Goal: Task Accomplishment & Management: Use online tool/utility

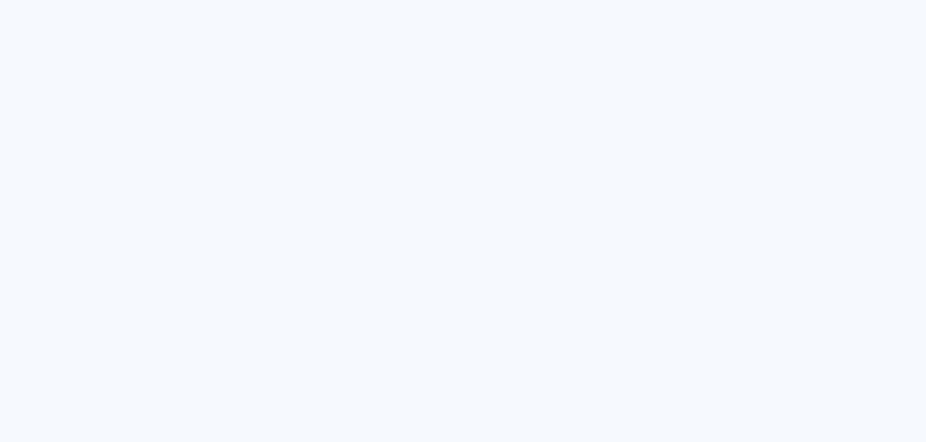
type input "Todas as fotos"
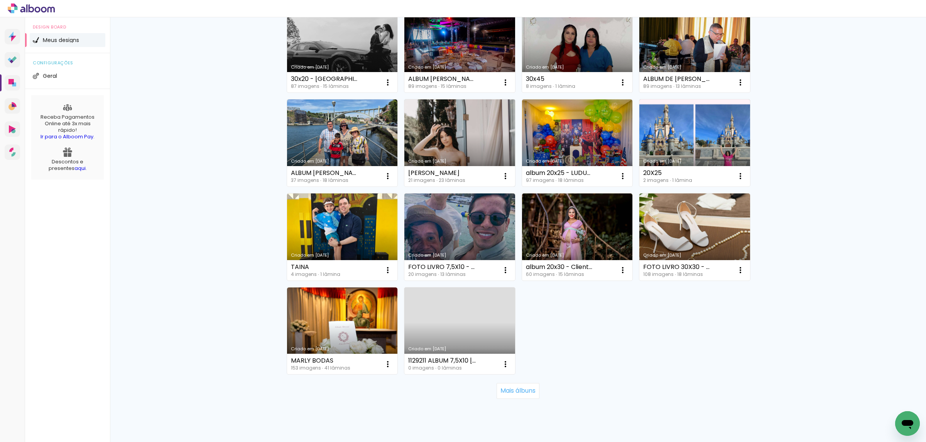
scroll to position [395, 0]
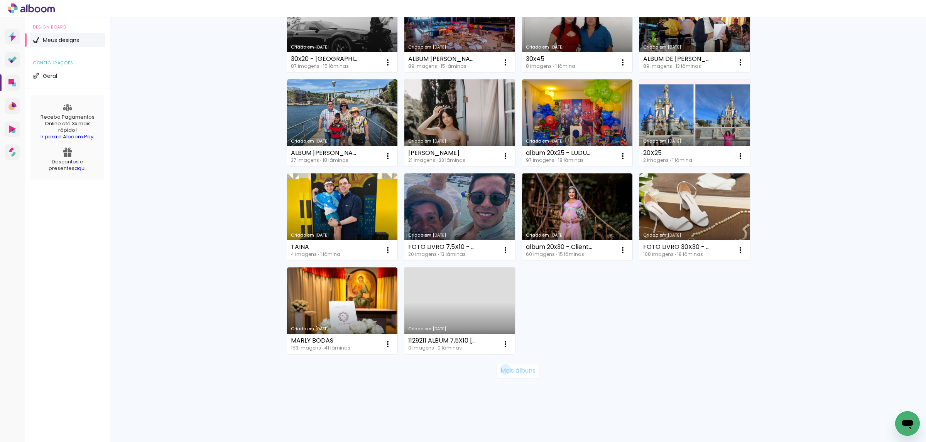
click at [0, 0] on slot "Mais álbuns" at bounding box center [0, 0] width 0 height 0
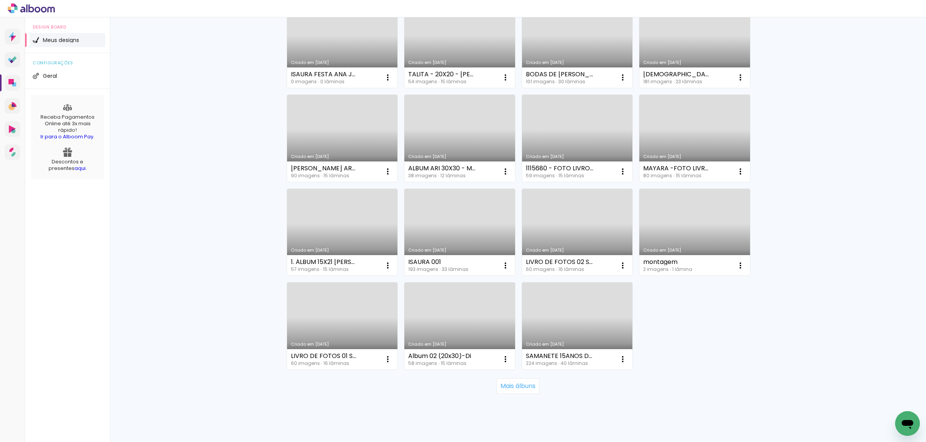
scroll to position [959, 0]
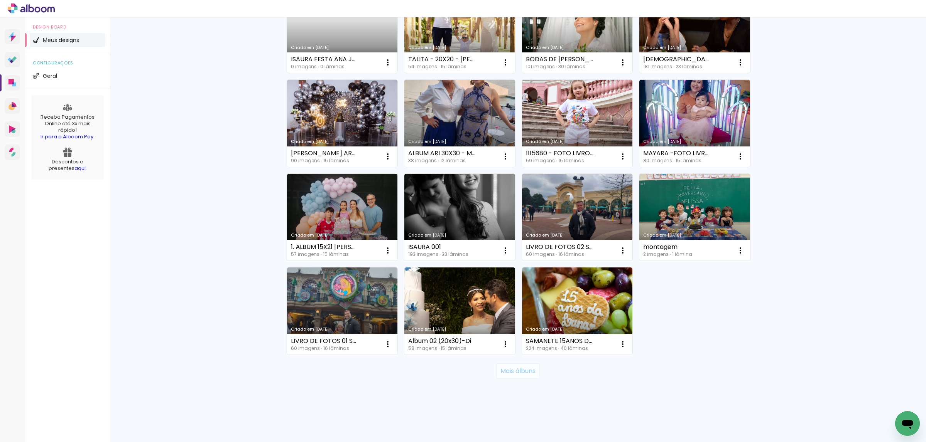
click at [518, 375] on paper-button "Mais álbuns" at bounding box center [517, 371] width 43 height 15
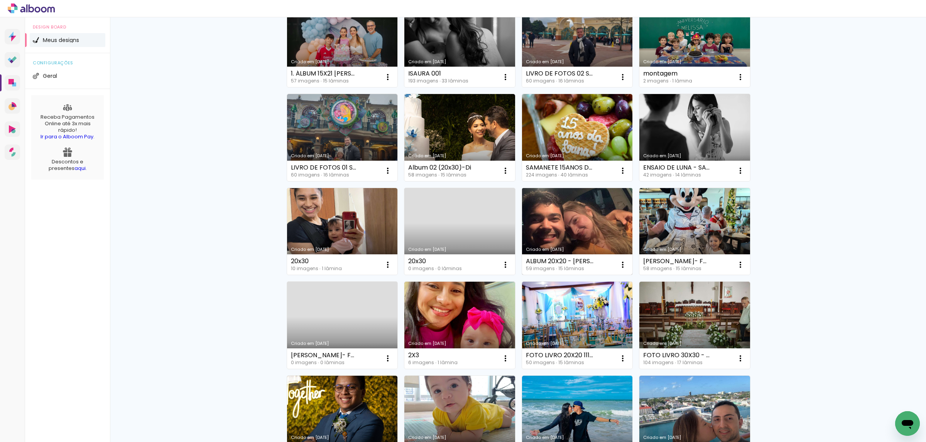
scroll to position [1133, 0]
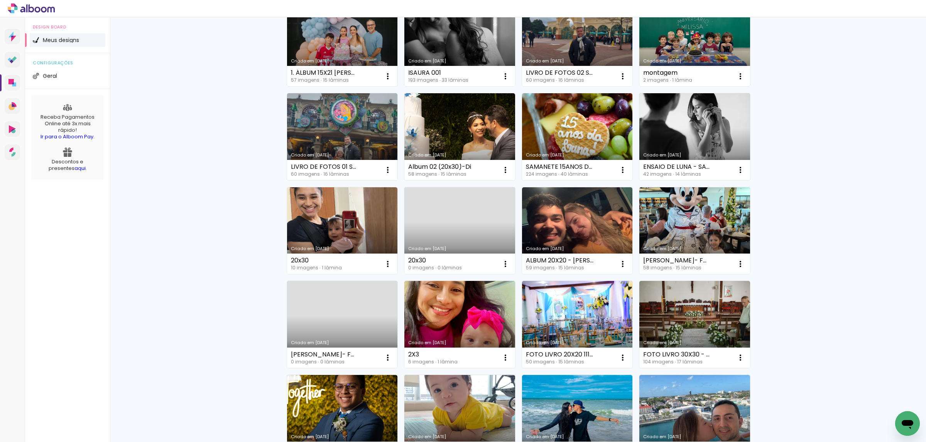
click at [582, 125] on link "Criado em [DATE]" at bounding box center [577, 136] width 111 height 87
click at [0, 0] on neon-animated-pages "Confirmar Cancelar" at bounding box center [0, 0] width 0 height 0
